Goal: Obtain resource: Obtain resource

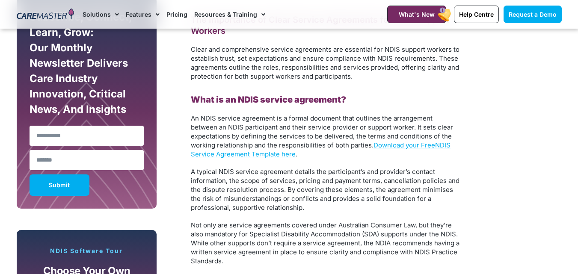
scroll to position [514, 0]
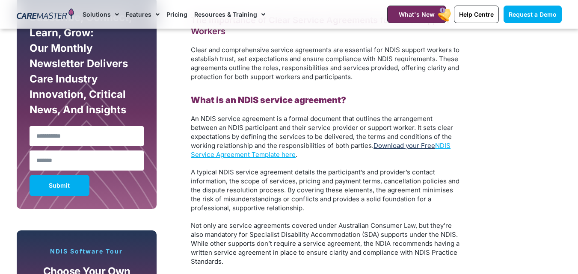
click at [413, 145] on link "Download your Free" at bounding box center [405, 146] width 62 height 8
click at [445, 145] on link "NDIS Service Agreement Template here" at bounding box center [321, 150] width 260 height 17
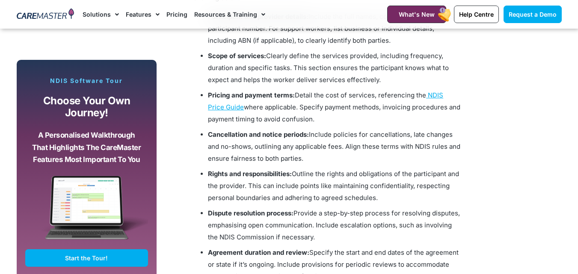
scroll to position [942, 0]
click at [443, 96] on span "NDIS Price Guide" at bounding box center [325, 102] width 235 height 20
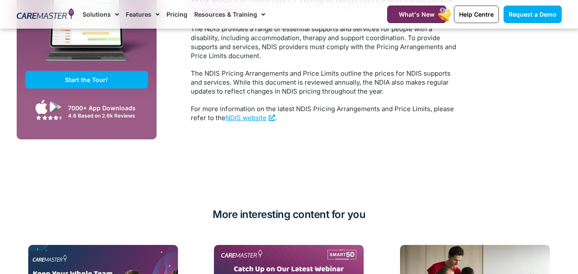
scroll to position [1712, 0]
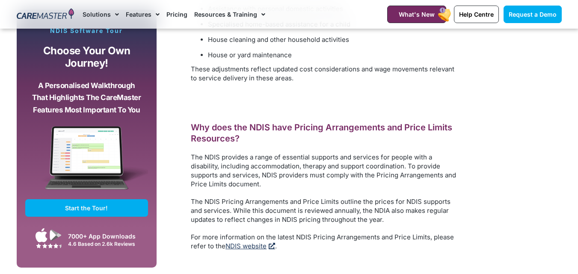
click at [250, 242] on link "NDIS website" at bounding box center [251, 246] width 50 height 8
